Goal: Task Accomplishment & Management: Use online tool/utility

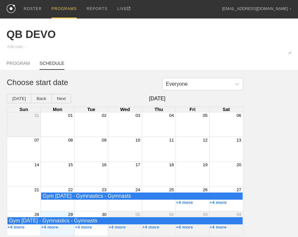
scroll to position [4, 0]
click at [60, 6] on div "PROGRAMS" at bounding box center [64, 9] width 25 height 18
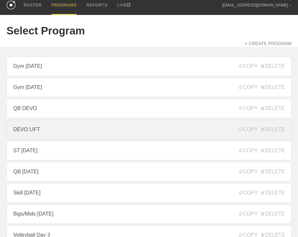
scroll to position [36, 0]
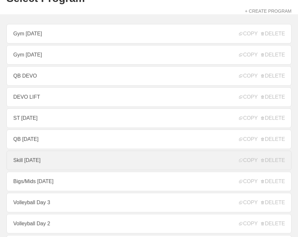
click at [53, 159] on link "Skill [DATE]" at bounding box center [148, 159] width 285 height 19
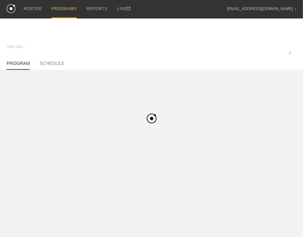
type textarea "x"
type input "Skill [DATE]"
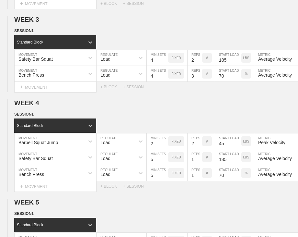
scroll to position [436, 0]
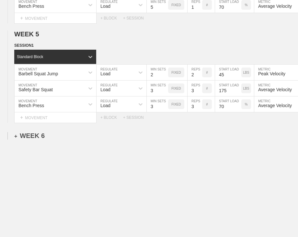
click at [31, 132] on div "+ WEEK 6" at bounding box center [29, 135] width 30 height 7
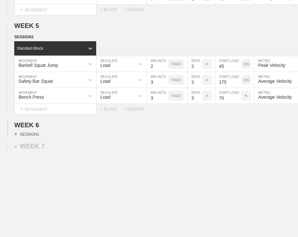
click at [30, 134] on div "+ SESSION 1" at bounding box center [26, 134] width 25 height 6
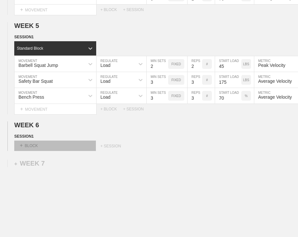
click at [34, 145] on div "+ BLOCK" at bounding box center [55, 145] width 82 height 10
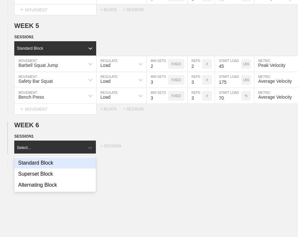
click at [47, 164] on div "Standard Block" at bounding box center [55, 162] width 82 height 11
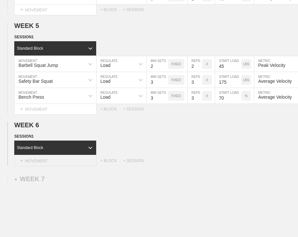
click at [51, 160] on div "+ MOVEMENT" at bounding box center [55, 160] width 82 height 11
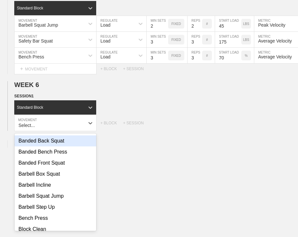
scroll to position [65, 0]
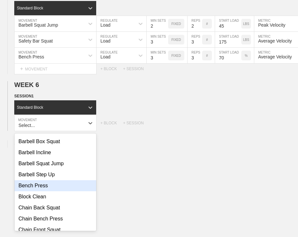
click at [37, 191] on div "Bench Press" at bounding box center [56, 185] width 82 height 11
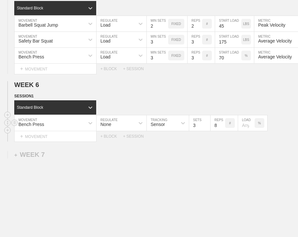
click at [131, 125] on div "None" at bounding box center [116, 122] width 38 height 11
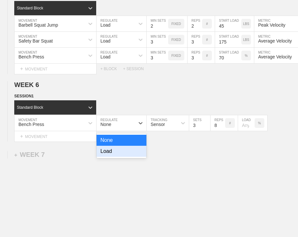
drag, startPoint x: 125, startPoint y: 156, endPoint x: 124, endPoint y: 152, distance: 3.9
click at [124, 154] on div "Load" at bounding box center [122, 151] width 50 height 11
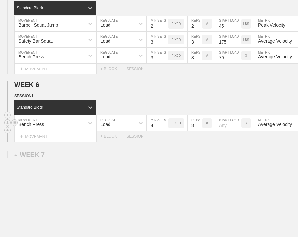
click at [165, 126] on input "4" at bounding box center [157, 123] width 21 height 16
type input "5"
click at [165, 126] on input "5" at bounding box center [157, 123] width 21 height 16
click at [199, 130] on input "7" at bounding box center [195, 123] width 15 height 16
click at [199, 130] on input "6" at bounding box center [195, 123] width 15 height 16
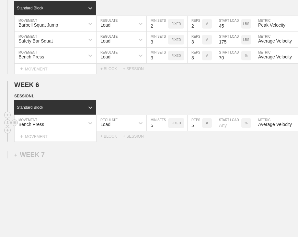
click at [198, 130] on input "5" at bounding box center [195, 123] width 15 height 16
click at [198, 130] on input "4" at bounding box center [195, 123] width 15 height 16
type input "3"
click at [198, 130] on input "3" at bounding box center [195, 123] width 15 height 16
click at [225, 125] on input "number" at bounding box center [228, 123] width 26 height 16
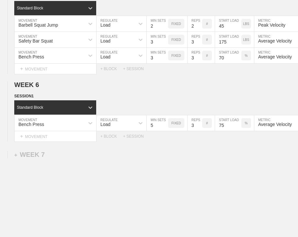
type input "75"
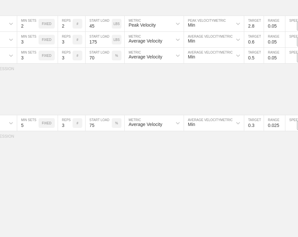
scroll to position [0, 143]
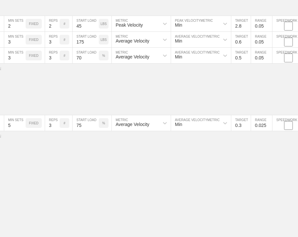
click at [243, 127] on input "0.3" at bounding box center [241, 123] width 19 height 16
type input "0.48"
click at [257, 128] on input "0.025" at bounding box center [261, 123] width 21 height 16
type input "0.05"
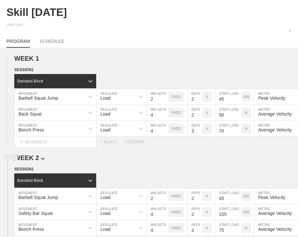
scroll to position [0, 0]
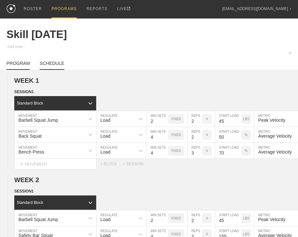
click at [55, 66] on link "SCHEDULE" at bounding box center [52, 65] width 25 height 9
type textarea "x"
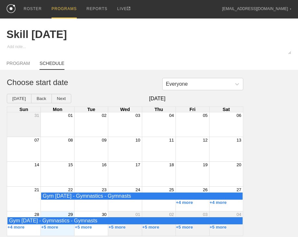
scroll to position [4, 0]
click at [85, 228] on button "+5 more" at bounding box center [83, 226] width 17 height 5
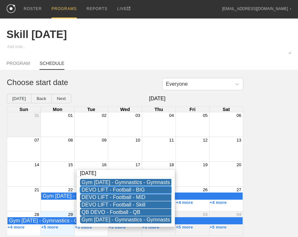
click at [105, 187] on div "DEVO LIFT - Football - BIG" at bounding box center [126, 190] width 89 height 6
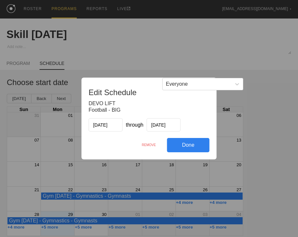
click at [148, 144] on div "REMOVE" at bounding box center [149, 145] width 36 height 14
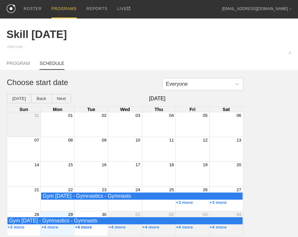
click at [78, 227] on button "+4 more" at bounding box center [83, 226] width 17 height 5
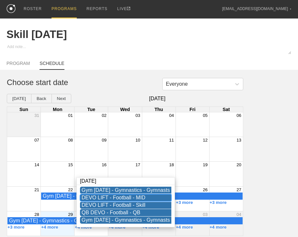
click at [111, 195] on div "DEVO LIFT - Football - MID" at bounding box center [126, 198] width 89 height 6
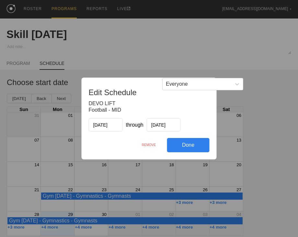
click at [148, 145] on div "REMOVE" at bounding box center [149, 145] width 36 height 14
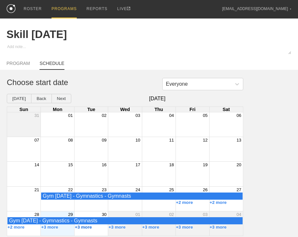
click at [86, 229] on button "+3 more" at bounding box center [83, 226] width 17 height 5
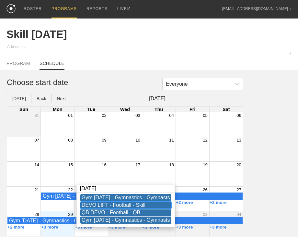
click at [112, 202] on div "DEVO LIFT - Football - Skill" at bounding box center [126, 205] width 89 height 6
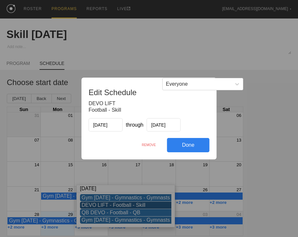
drag, startPoint x: 147, startPoint y: 143, endPoint x: 176, endPoint y: 31, distance: 114.9
click at [146, 142] on div "REMOVE" at bounding box center [149, 145] width 36 height 14
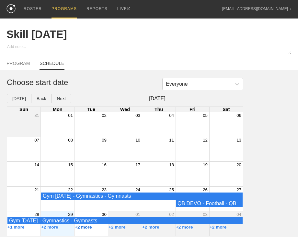
click at [87, 229] on button "+2 more" at bounding box center [83, 226] width 17 height 5
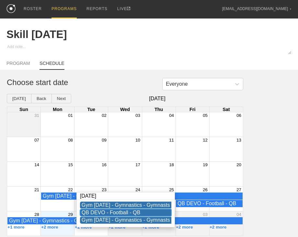
click at [115, 211] on div "QB DEVO - Football - QB" at bounding box center [126, 212] width 89 height 6
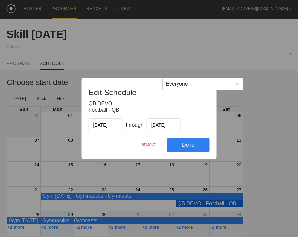
click at [149, 144] on div "REMOVE" at bounding box center [149, 145] width 36 height 14
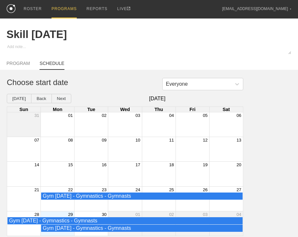
click at [93, 234] on div "Month View" at bounding box center [91, 223] width 34 height 24
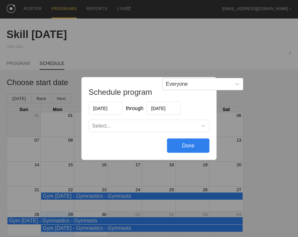
click at [128, 124] on div "Select..." at bounding box center [143, 126] width 109 height 6
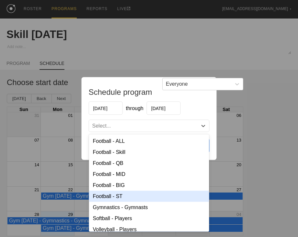
click at [113, 195] on div "Football - ST" at bounding box center [149, 196] width 120 height 11
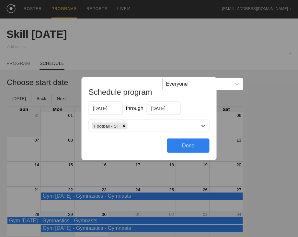
click at [148, 123] on div "Football - ST" at bounding box center [143, 125] width 109 height 9
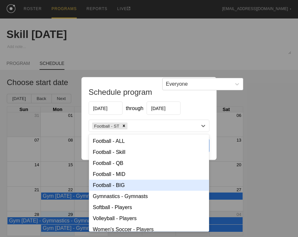
click at [119, 184] on div "Football - BIG" at bounding box center [149, 185] width 120 height 11
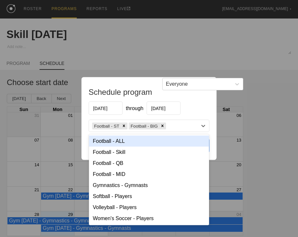
click at [174, 125] on div "Football - ST Football - BIG" at bounding box center [143, 125] width 109 height 9
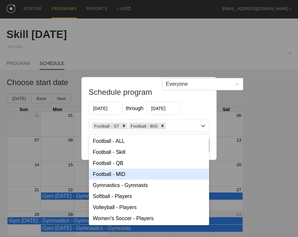
click at [125, 171] on div "Football - MID" at bounding box center [149, 174] width 120 height 11
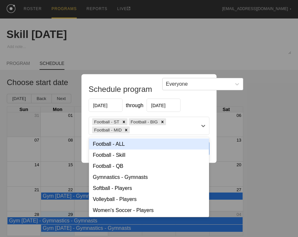
click at [180, 124] on div "Football - ST Football - BIG Football - MID" at bounding box center [143, 126] width 109 height 18
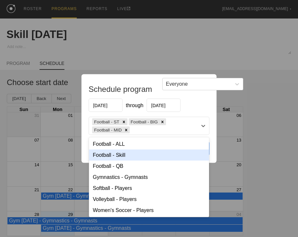
click at [128, 153] on div "Football - Skill" at bounding box center [149, 154] width 120 height 11
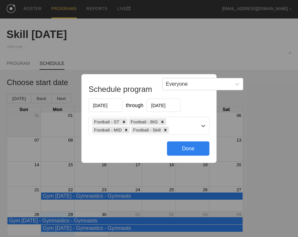
click at [185, 149] on div "Done" at bounding box center [188, 148] width 42 height 14
